Goal: Information Seeking & Learning: Learn about a topic

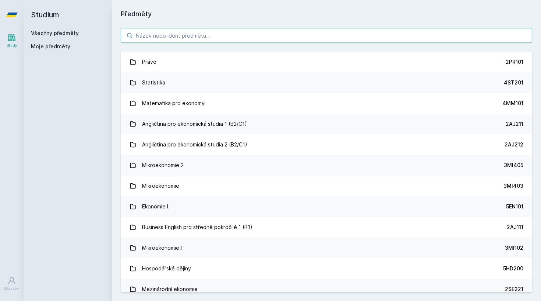
click at [285, 35] on input "search" at bounding box center [327, 35] width 412 height 15
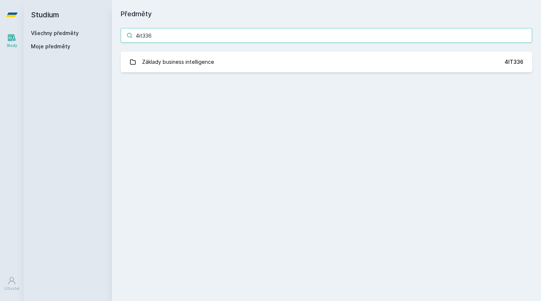
type input "4it336"
click at [193, 49] on div "4it336 Základy business intelligence 4IT336 Jejda, něco se pokazilo." at bounding box center [326, 50] width 429 height 62
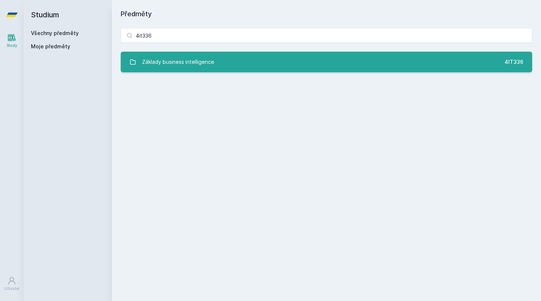
click at [192, 58] on div "Základy business intelligence" at bounding box center [178, 62] width 72 height 15
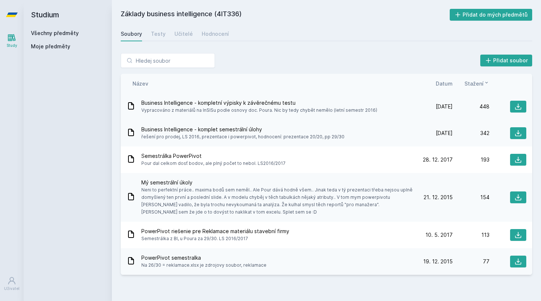
click at [274, 104] on span "Business Intelligence - kompletní výpisky k závěrečnému testu" at bounding box center [259, 102] width 236 height 7
click at [180, 35] on div "Učitelé" at bounding box center [184, 33] width 18 height 7
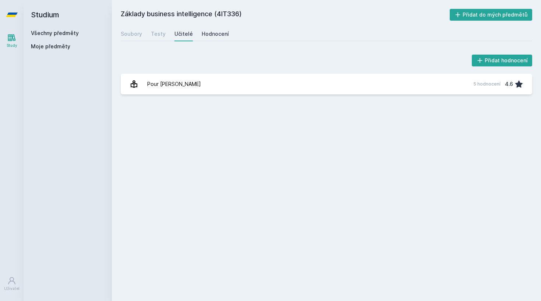
click at [211, 31] on div "Hodnocení" at bounding box center [215, 33] width 27 height 7
